Goal: Book appointment/travel/reservation

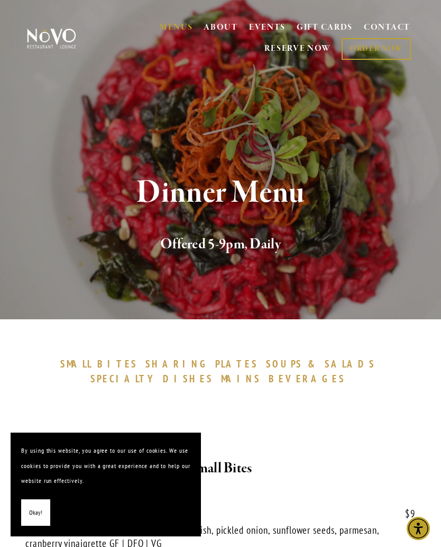
click at [392, 410] on div at bounding box center [221, 404] width 385 height 18
click at [303, 56] on link "RESERVE NOW" at bounding box center [298, 49] width 67 height 20
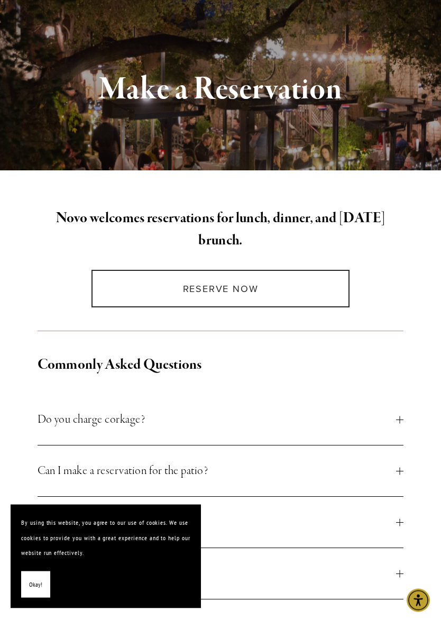
scroll to position [102, 0]
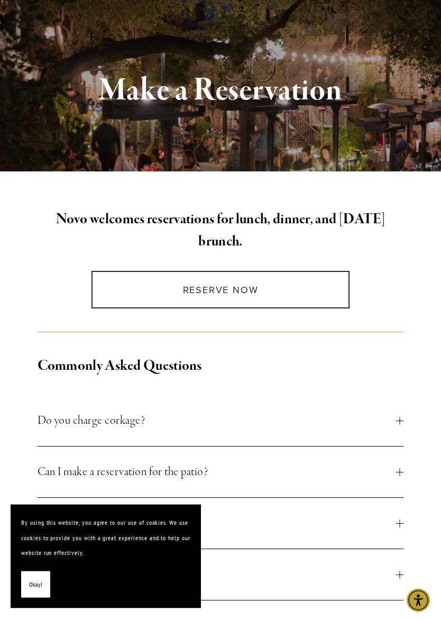
click at [316, 297] on link "Reserve Now" at bounding box center [221, 291] width 258 height 38
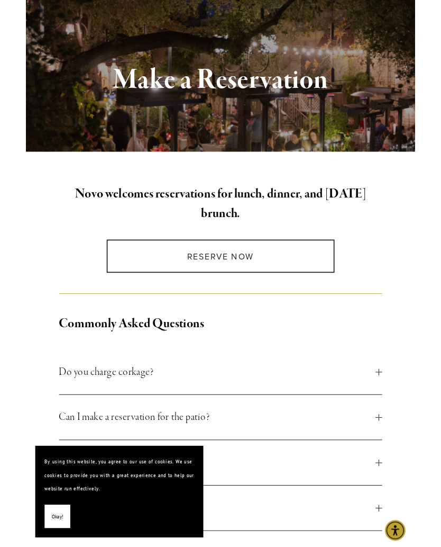
scroll to position [132, 0]
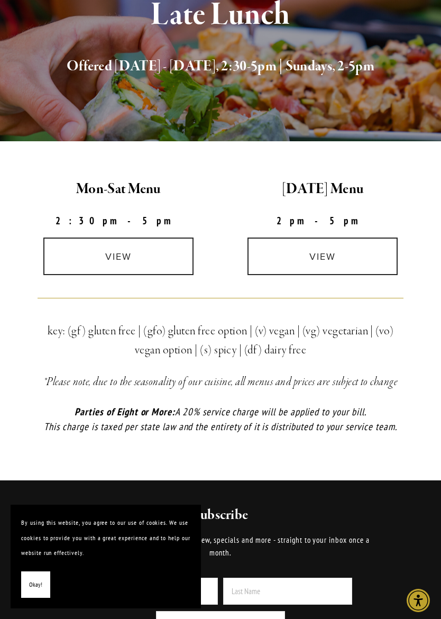
scroll to position [177, 0]
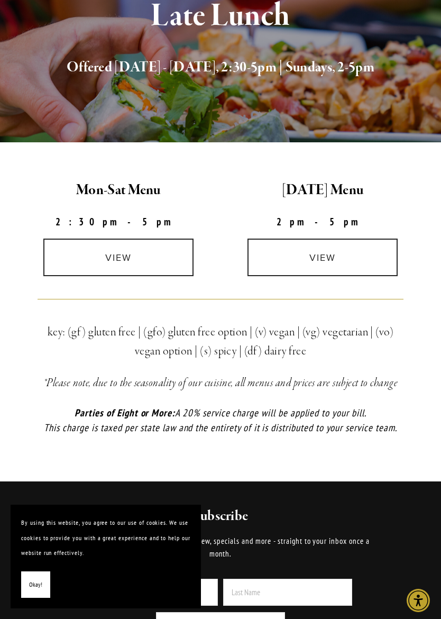
click at [158, 260] on link "view" at bounding box center [118, 258] width 150 height 38
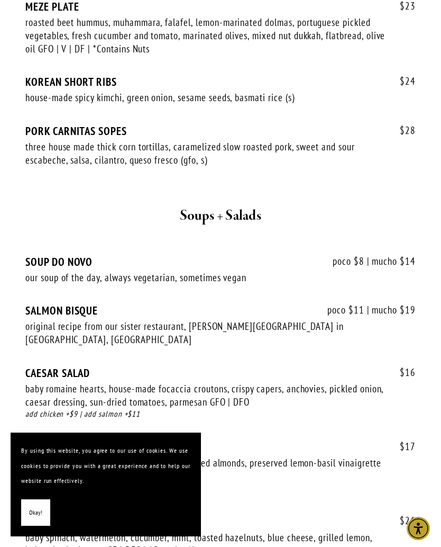
scroll to position [1161, 0]
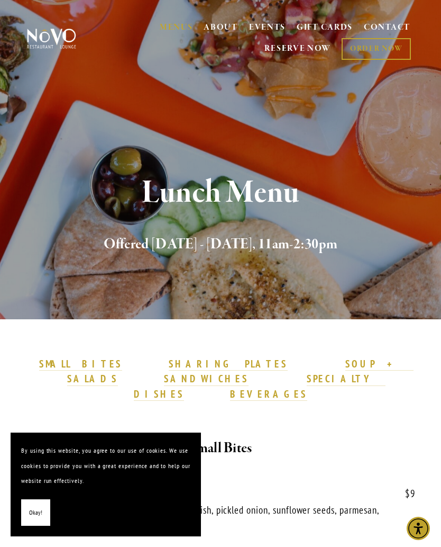
click at [41, 512] on span "Okay!" at bounding box center [35, 512] width 13 height 15
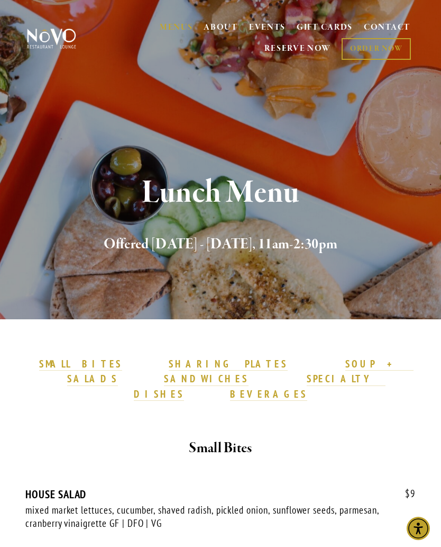
click at [292, 50] on link "RESERVE NOW" at bounding box center [298, 49] width 67 height 20
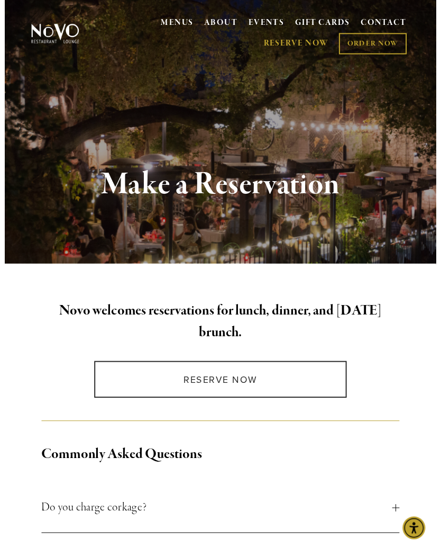
scroll to position [6, 0]
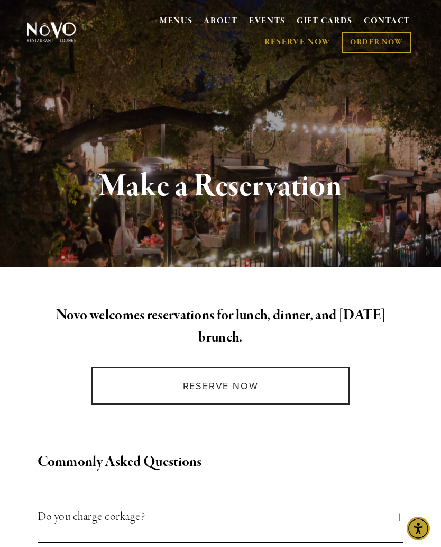
click at [266, 391] on link "Reserve Now" at bounding box center [221, 386] width 258 height 38
